Goal: Information Seeking & Learning: Learn about a topic

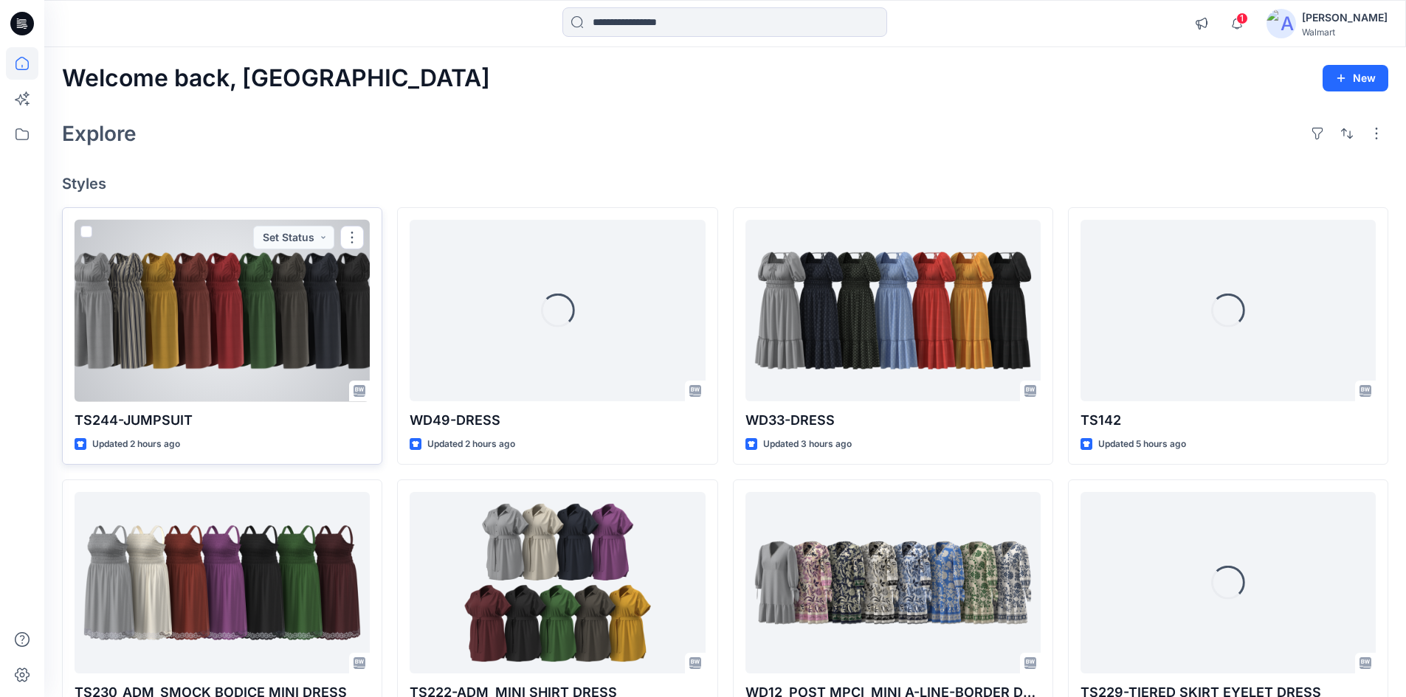
click at [162, 311] on div at bounding box center [222, 311] width 295 height 182
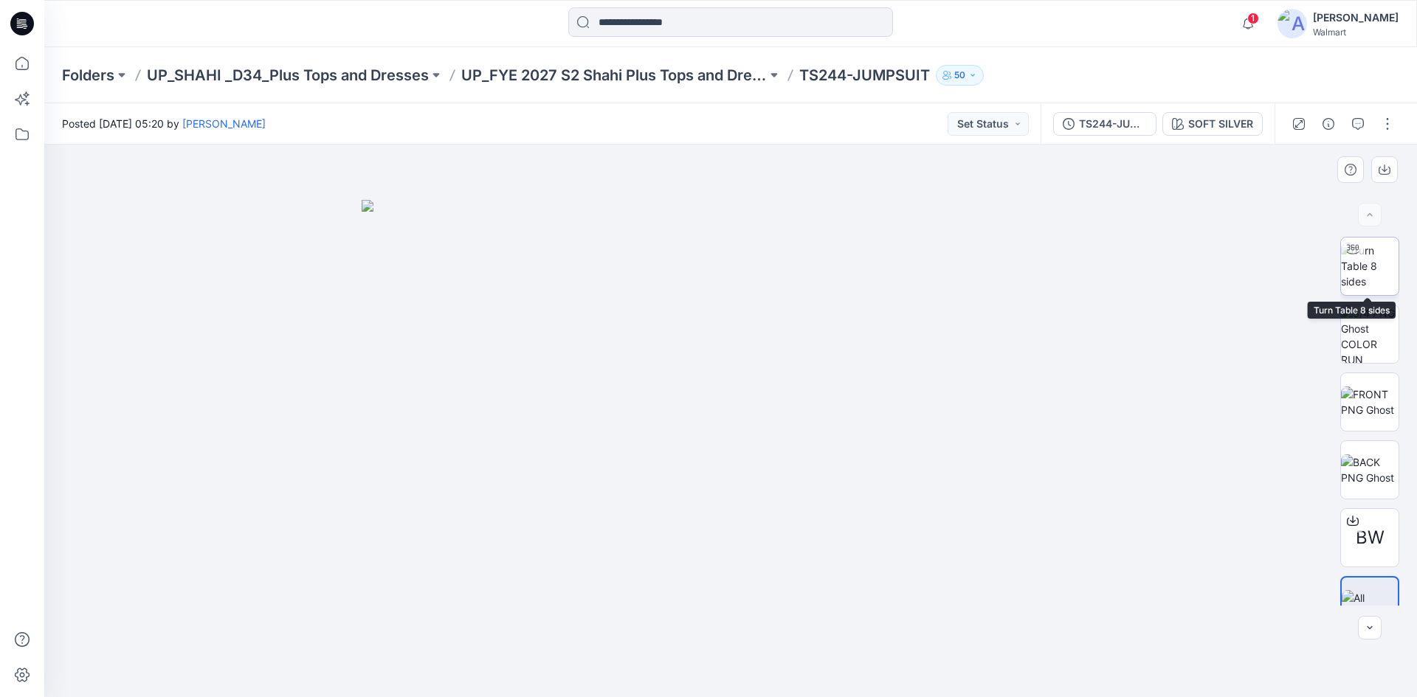
click at [1377, 280] on img at bounding box center [1370, 266] width 58 height 46
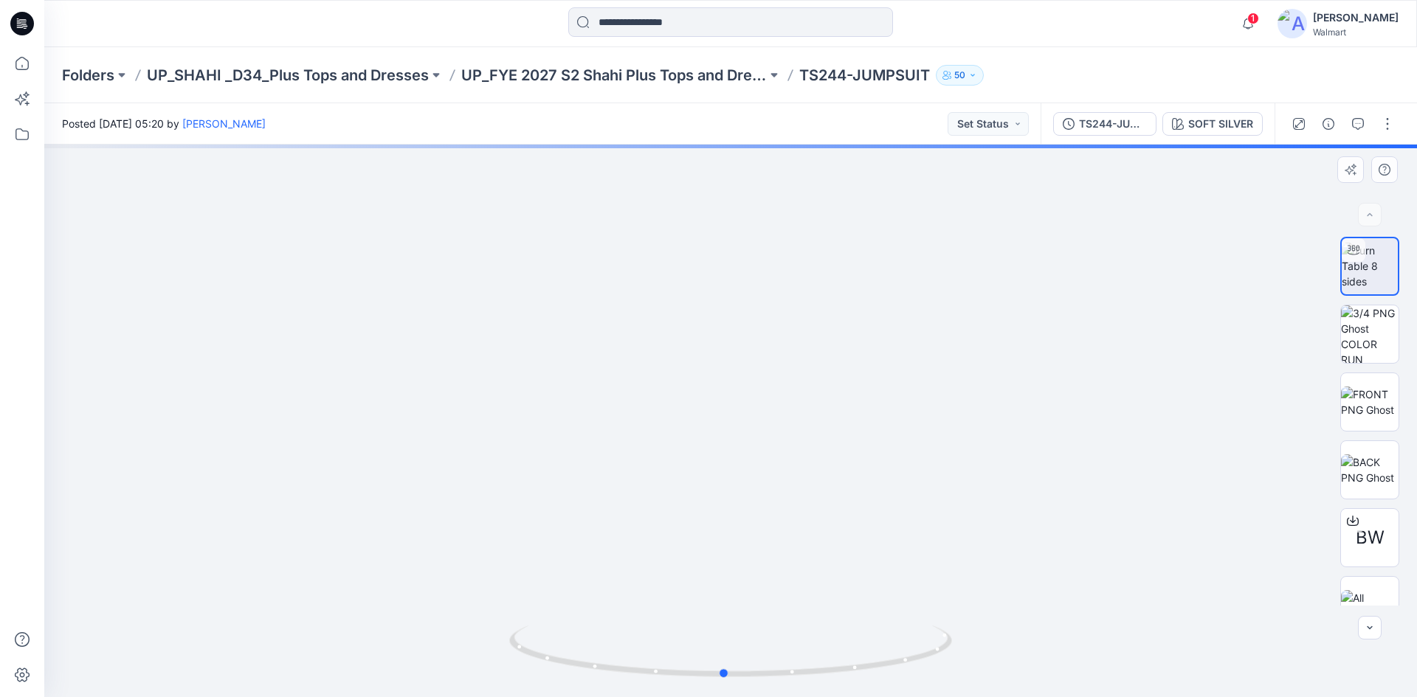
drag, startPoint x: 733, startPoint y: 681, endPoint x: 1169, endPoint y: 679, distance: 436.0
click at [1169, 679] on div at bounding box center [730, 421] width 1372 height 553
drag, startPoint x: 834, startPoint y: 492, endPoint x: 834, endPoint y: 449, distance: 43.5
click at [22, 24] on icon at bounding box center [24, 24] width 6 height 1
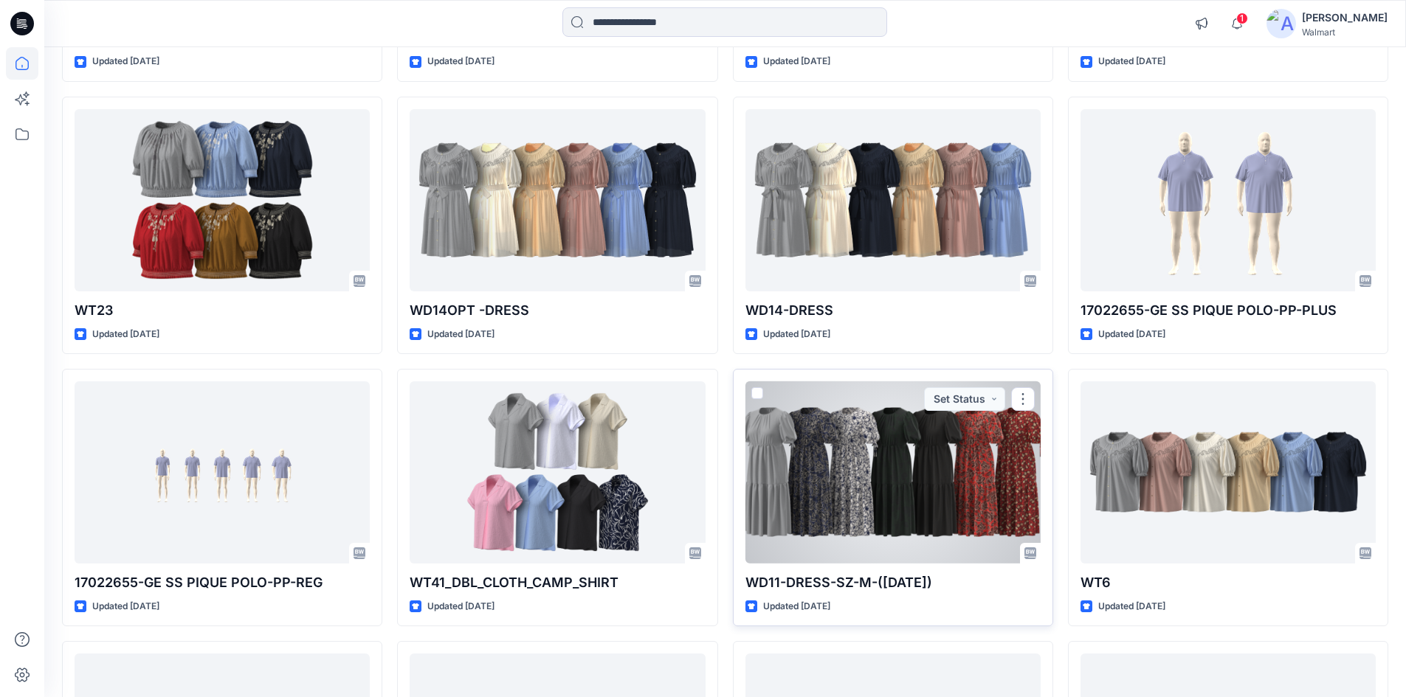
scroll to position [2460, 0]
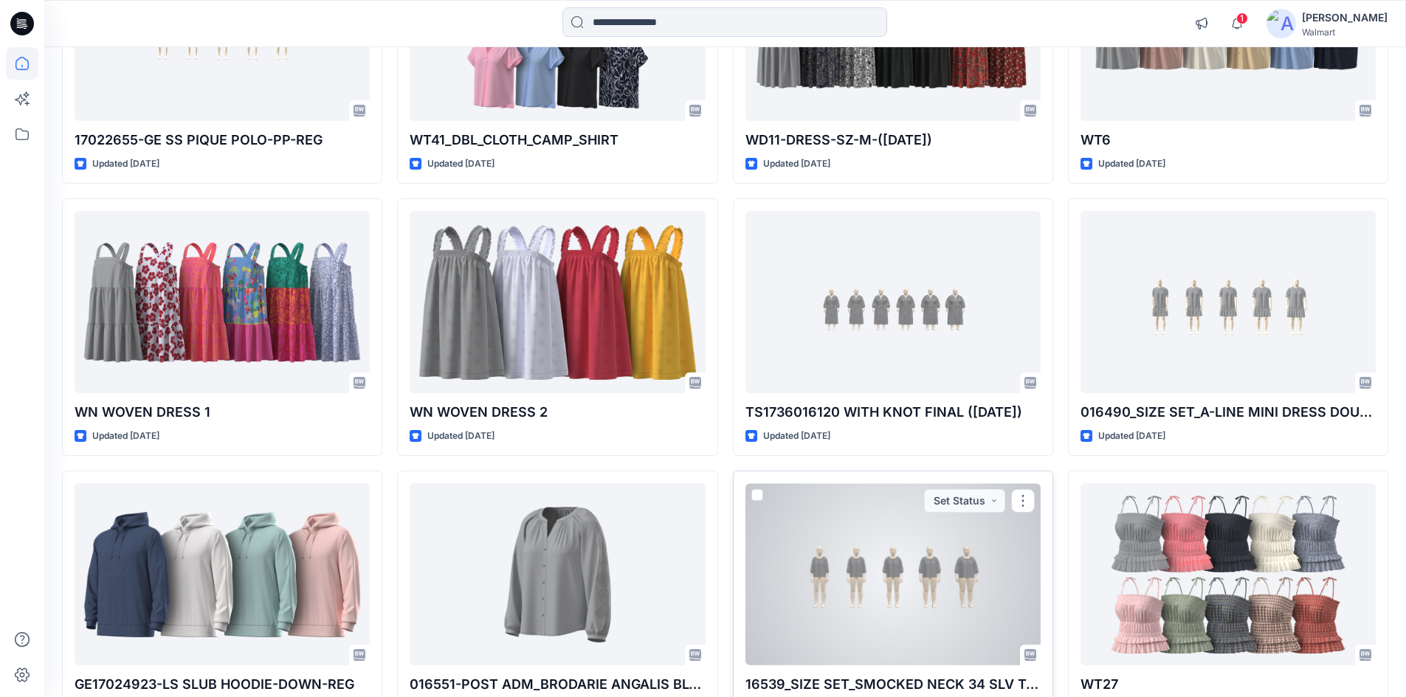
click at [904, 606] on div at bounding box center [892, 574] width 295 height 182
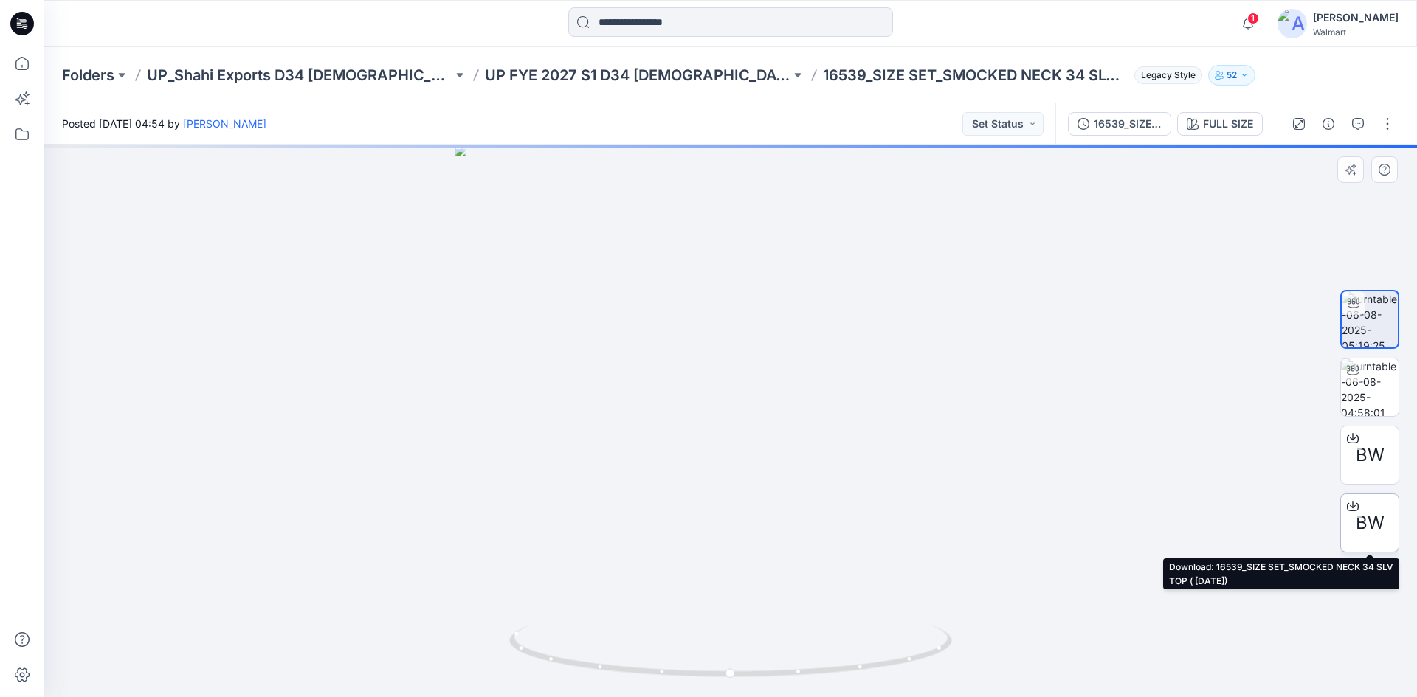
click at [1349, 508] on icon at bounding box center [1352, 506] width 12 height 12
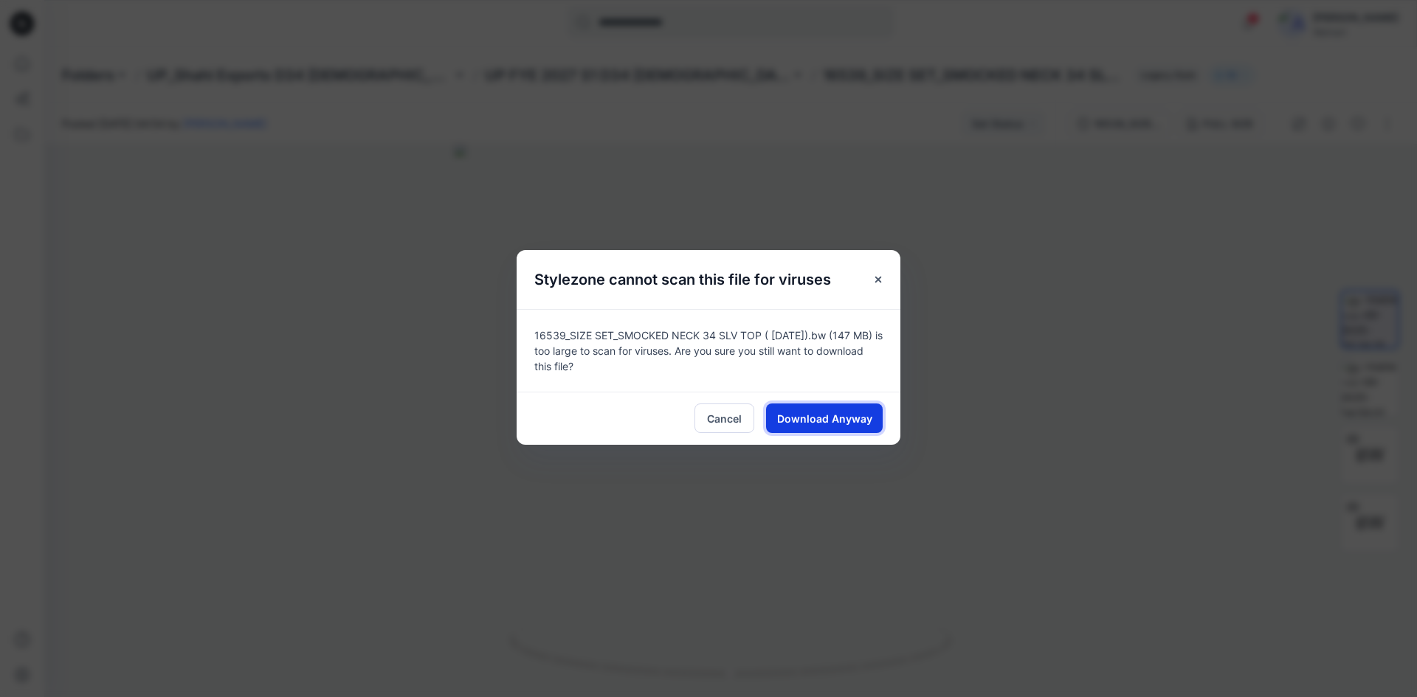
click at [813, 420] on span "Download Anyway" at bounding box center [824, 418] width 95 height 15
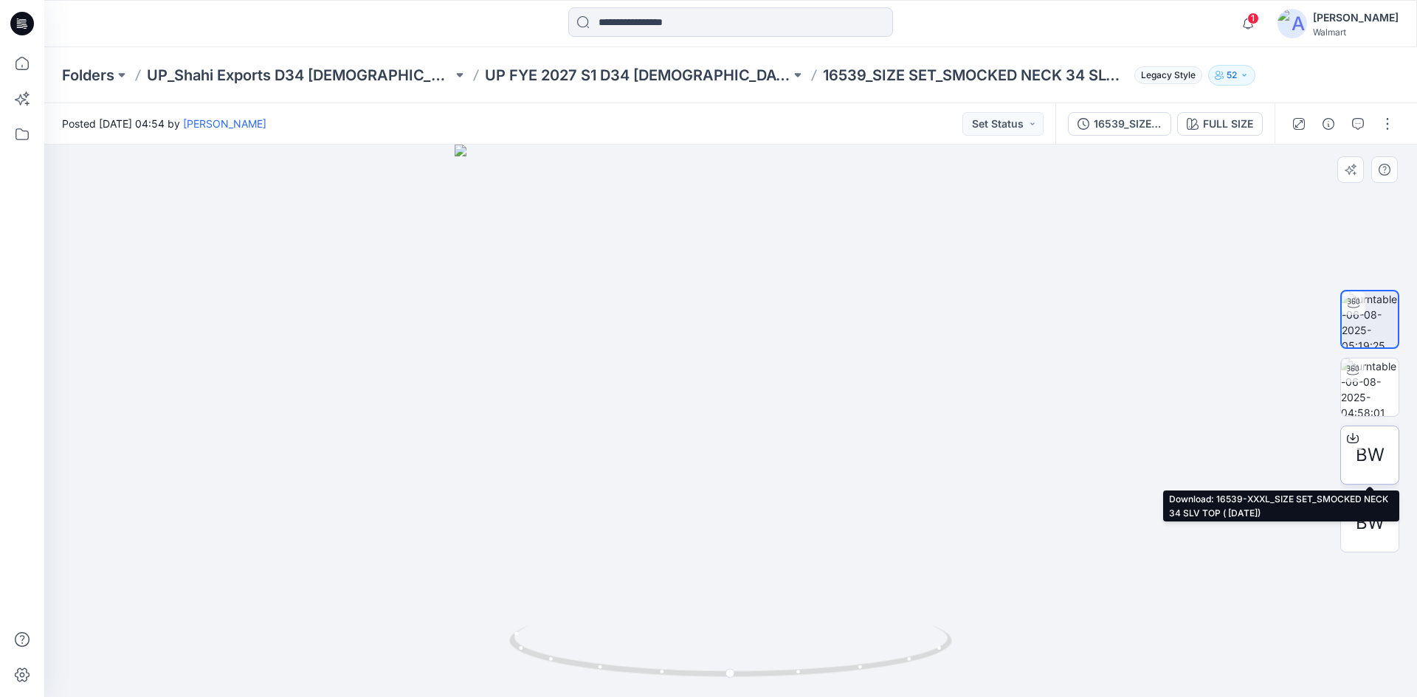
click at [1355, 436] on icon at bounding box center [1352, 438] width 12 height 12
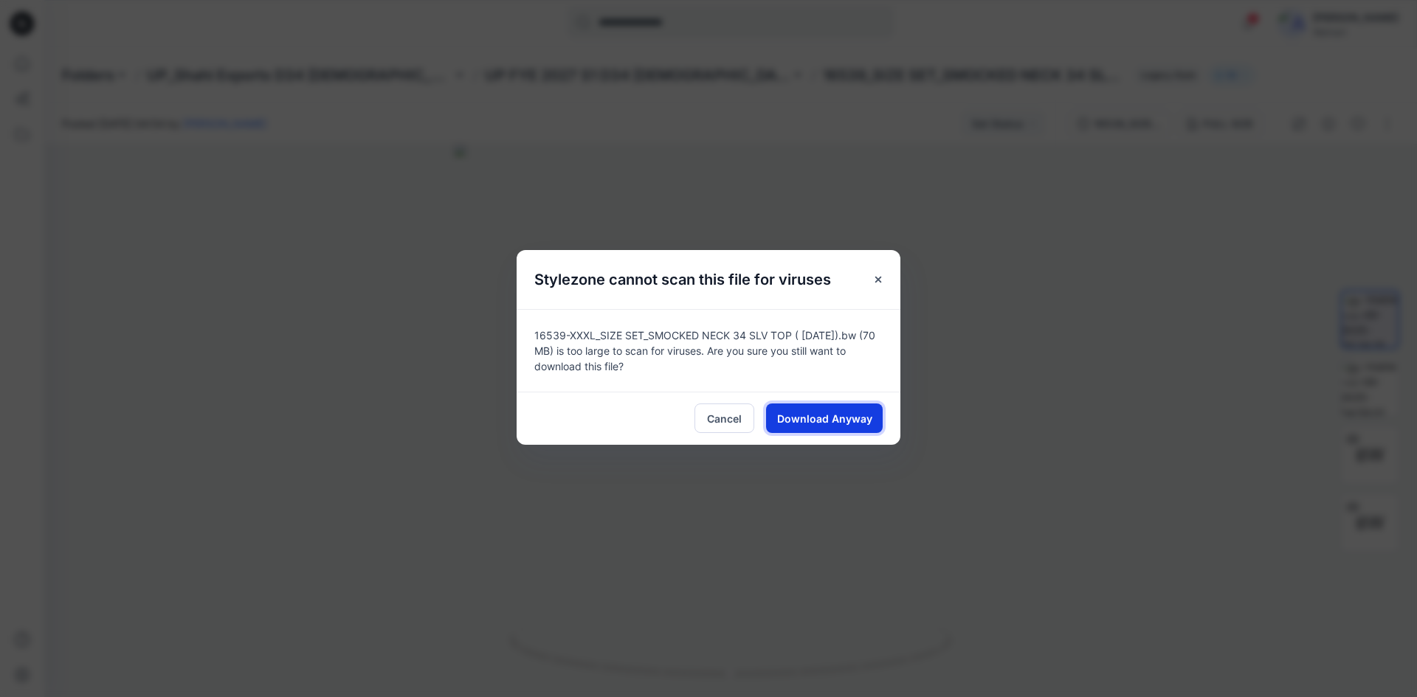
click at [834, 415] on span "Download Anyway" at bounding box center [824, 418] width 95 height 15
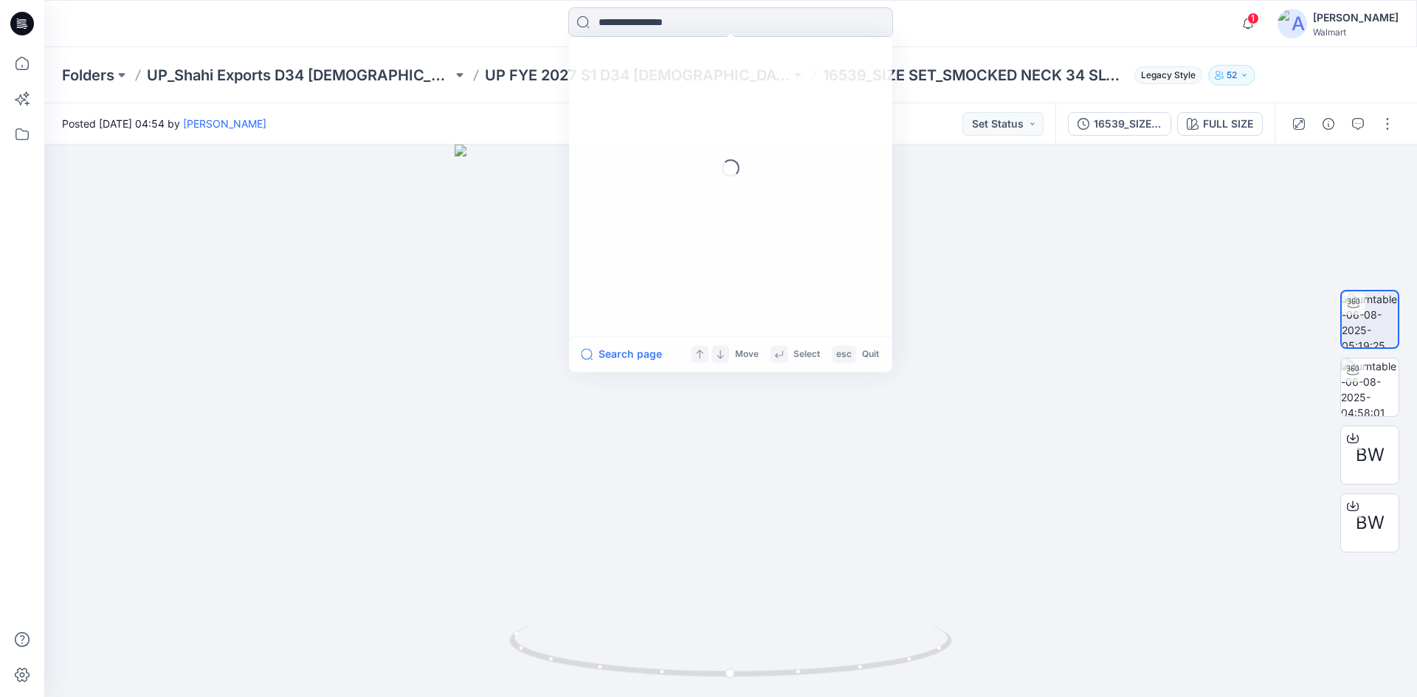
click at [663, 12] on input at bounding box center [730, 22] width 325 height 30
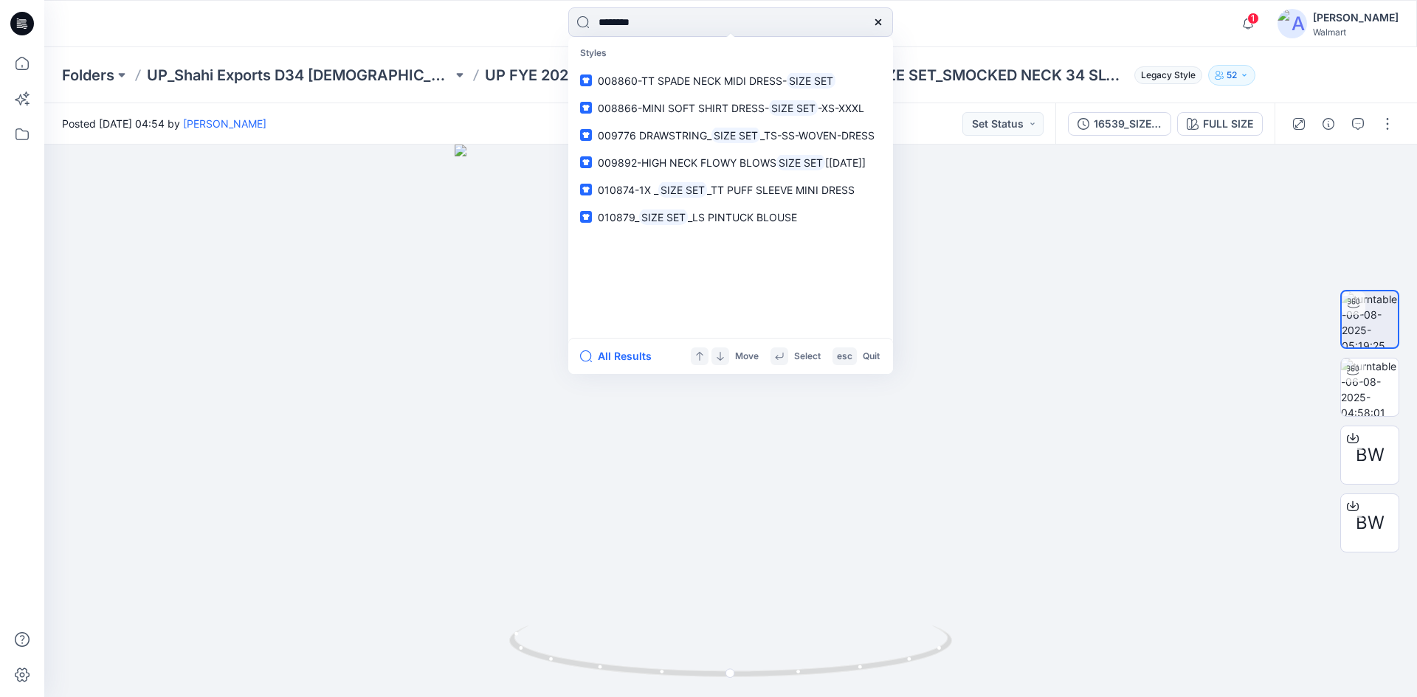
type input "********"
click at [840, 114] on span "-XS-XXXL" at bounding box center [840, 108] width 46 height 13
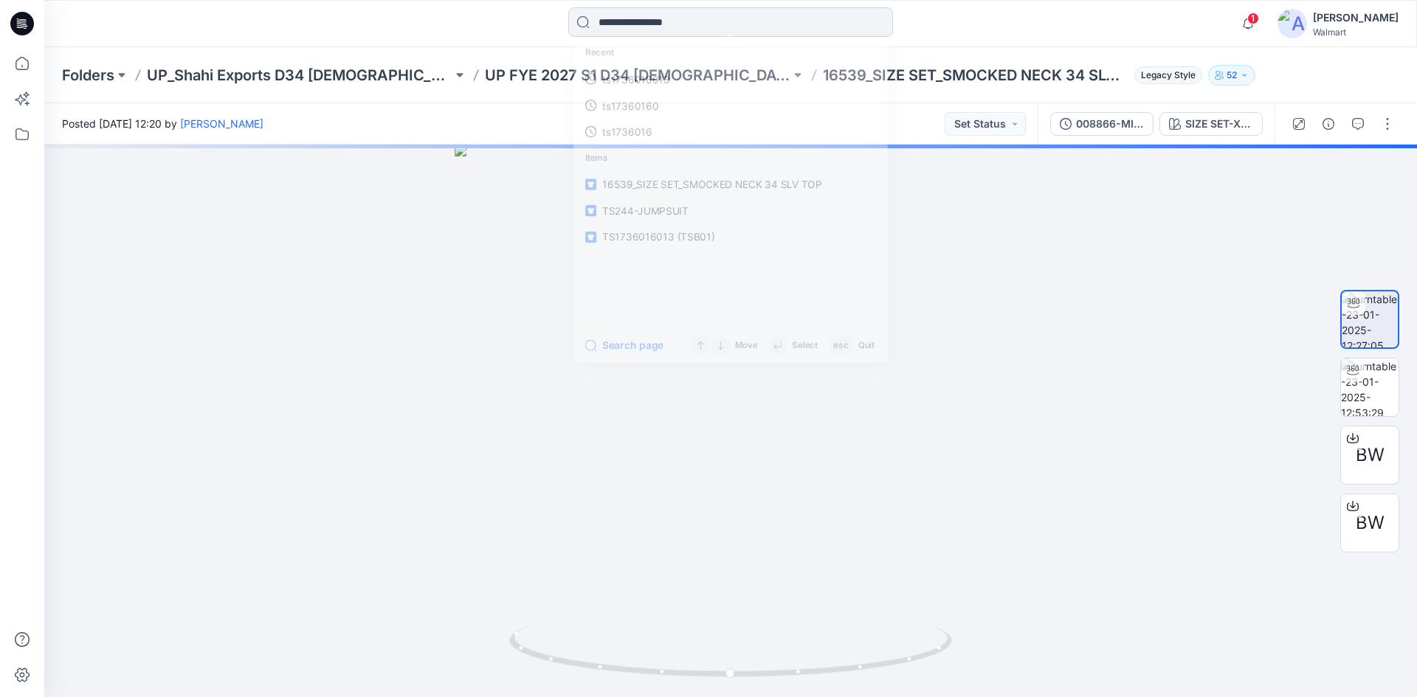
click at [642, 12] on input at bounding box center [730, 22] width 325 height 30
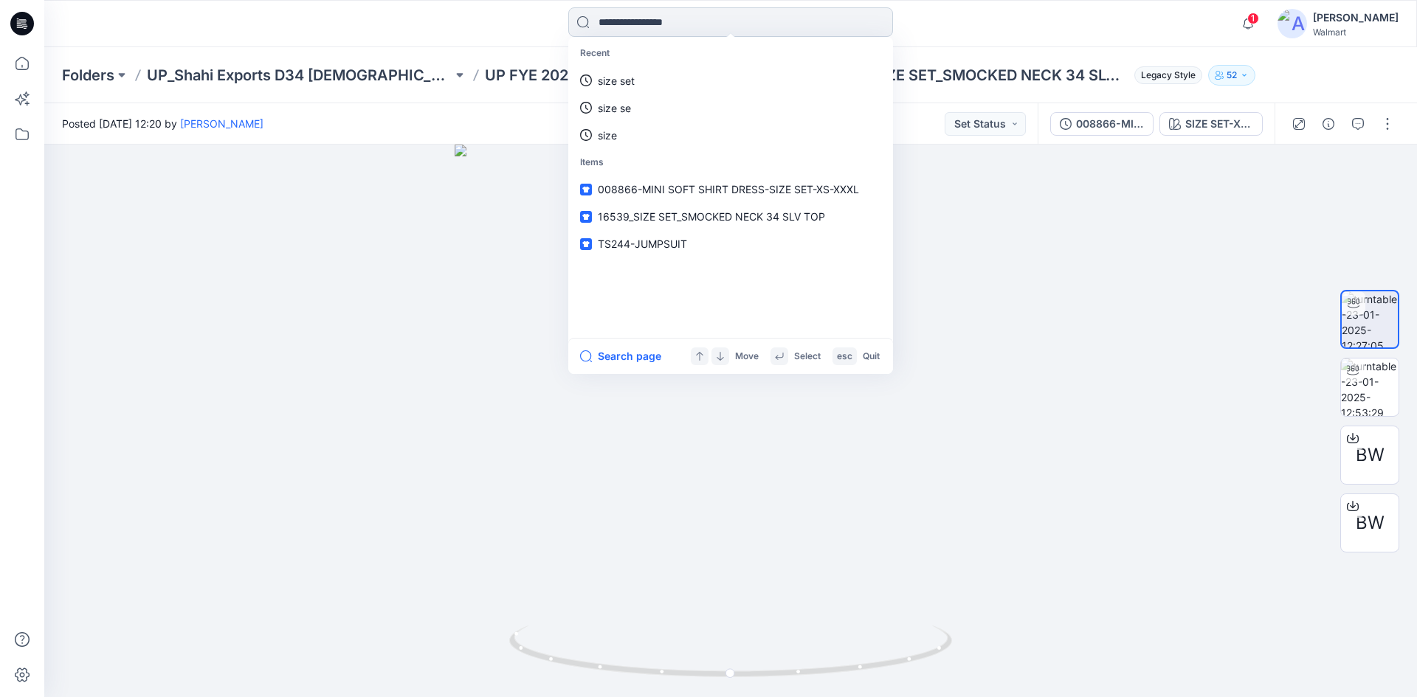
click at [633, 21] on input at bounding box center [730, 22] width 325 height 30
click at [639, 83] on link "size set" at bounding box center [730, 80] width 319 height 27
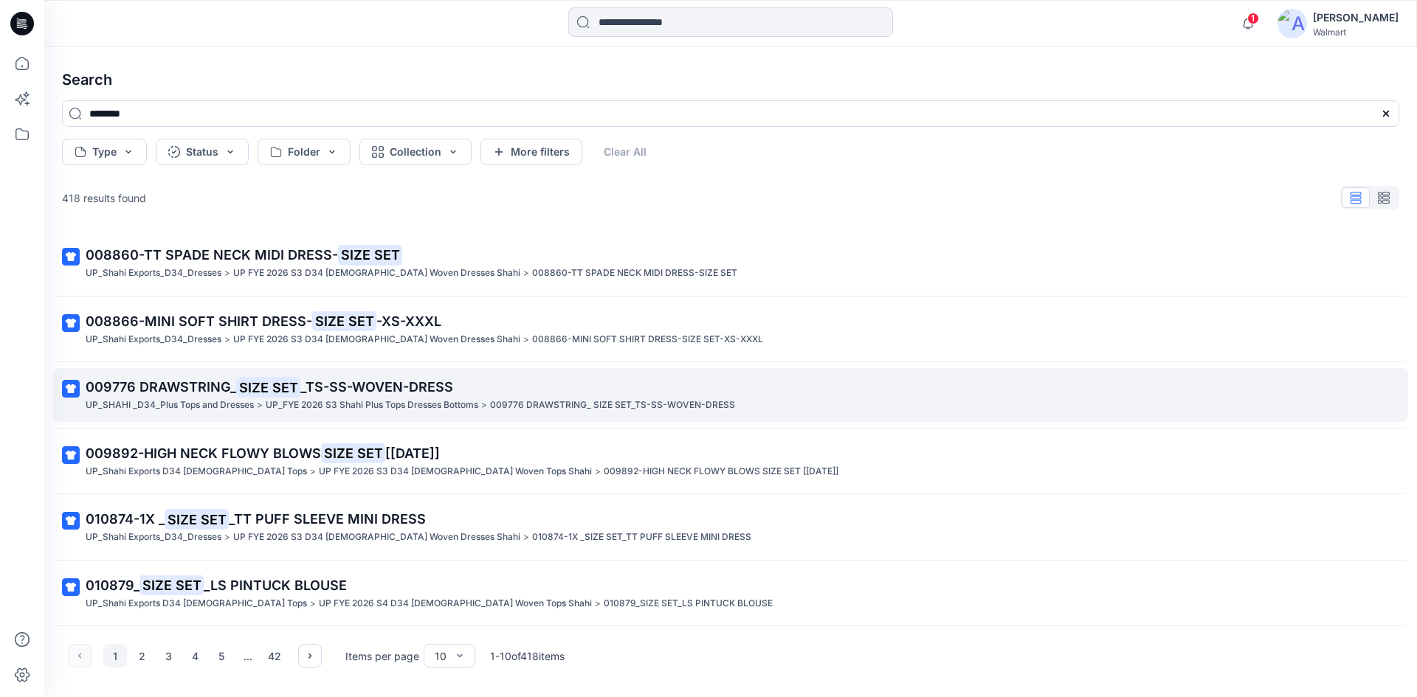
click at [236, 392] on span "009776 DRAWSTRING_" at bounding box center [161, 386] width 151 height 15
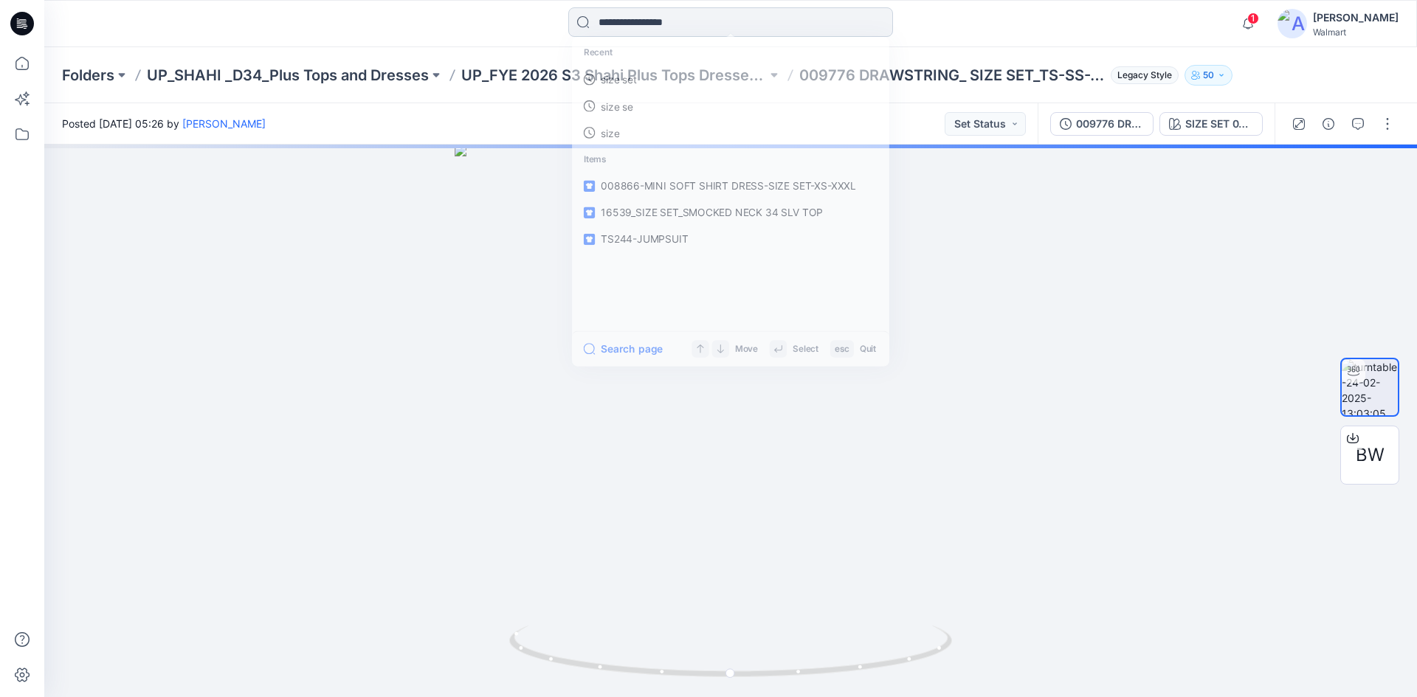
click at [608, 32] on input at bounding box center [730, 22] width 325 height 30
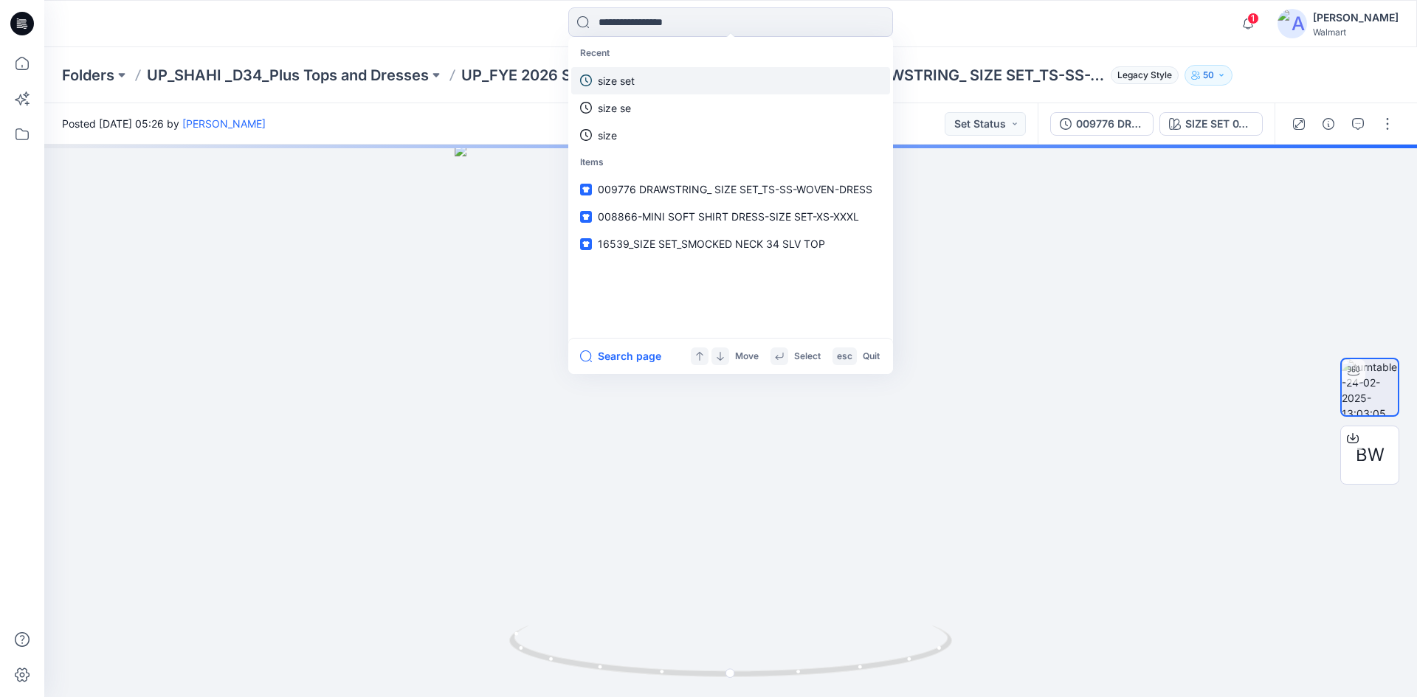
click at [623, 86] on p "size set" at bounding box center [616, 80] width 37 height 15
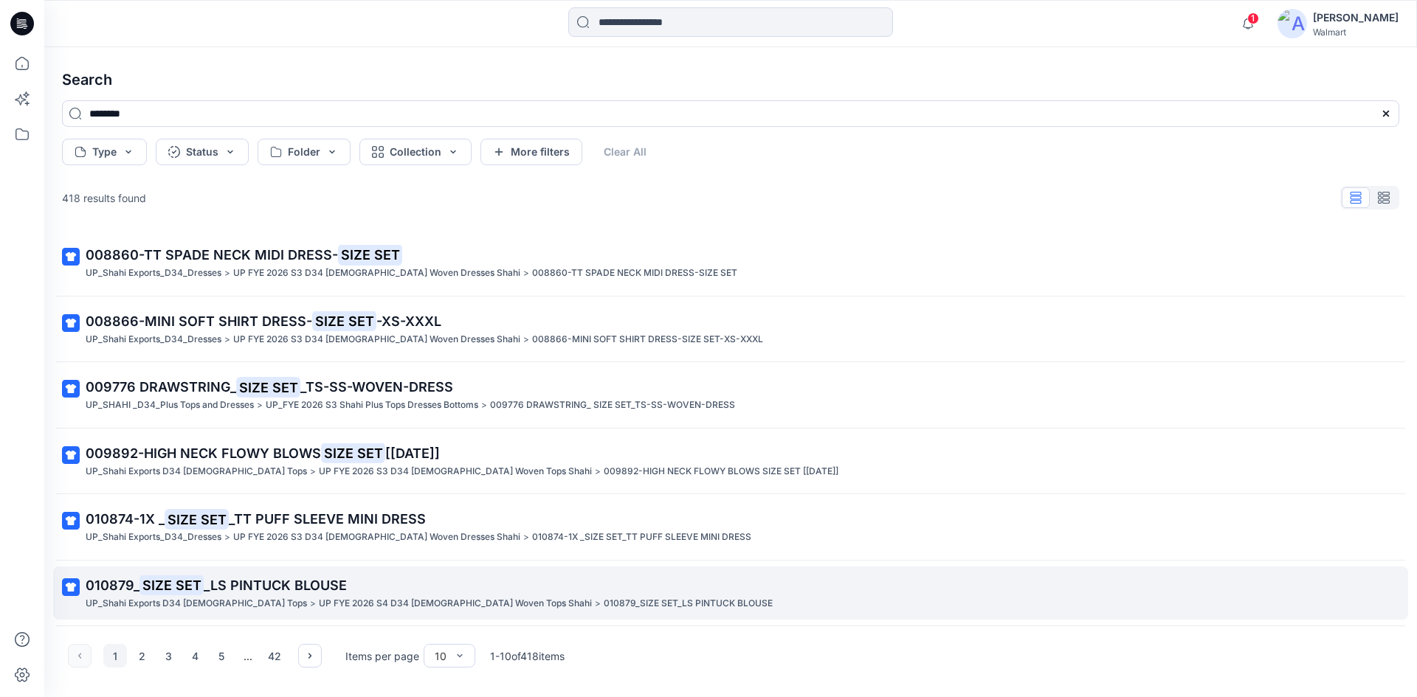
click at [310, 599] on p ">" at bounding box center [313, 603] width 6 height 15
